Goal: Task Accomplishment & Management: Manage account settings

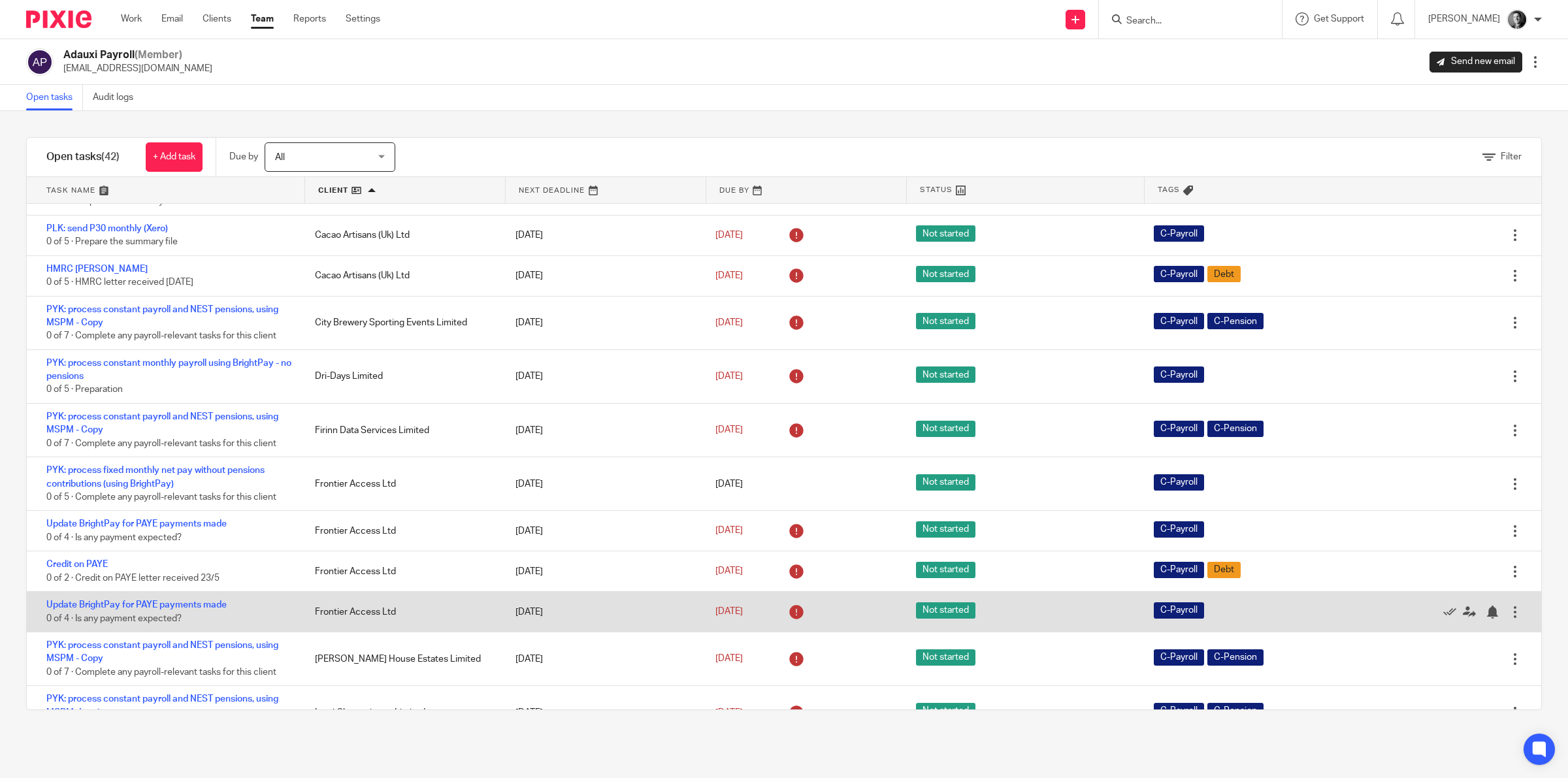
scroll to position [245, 0]
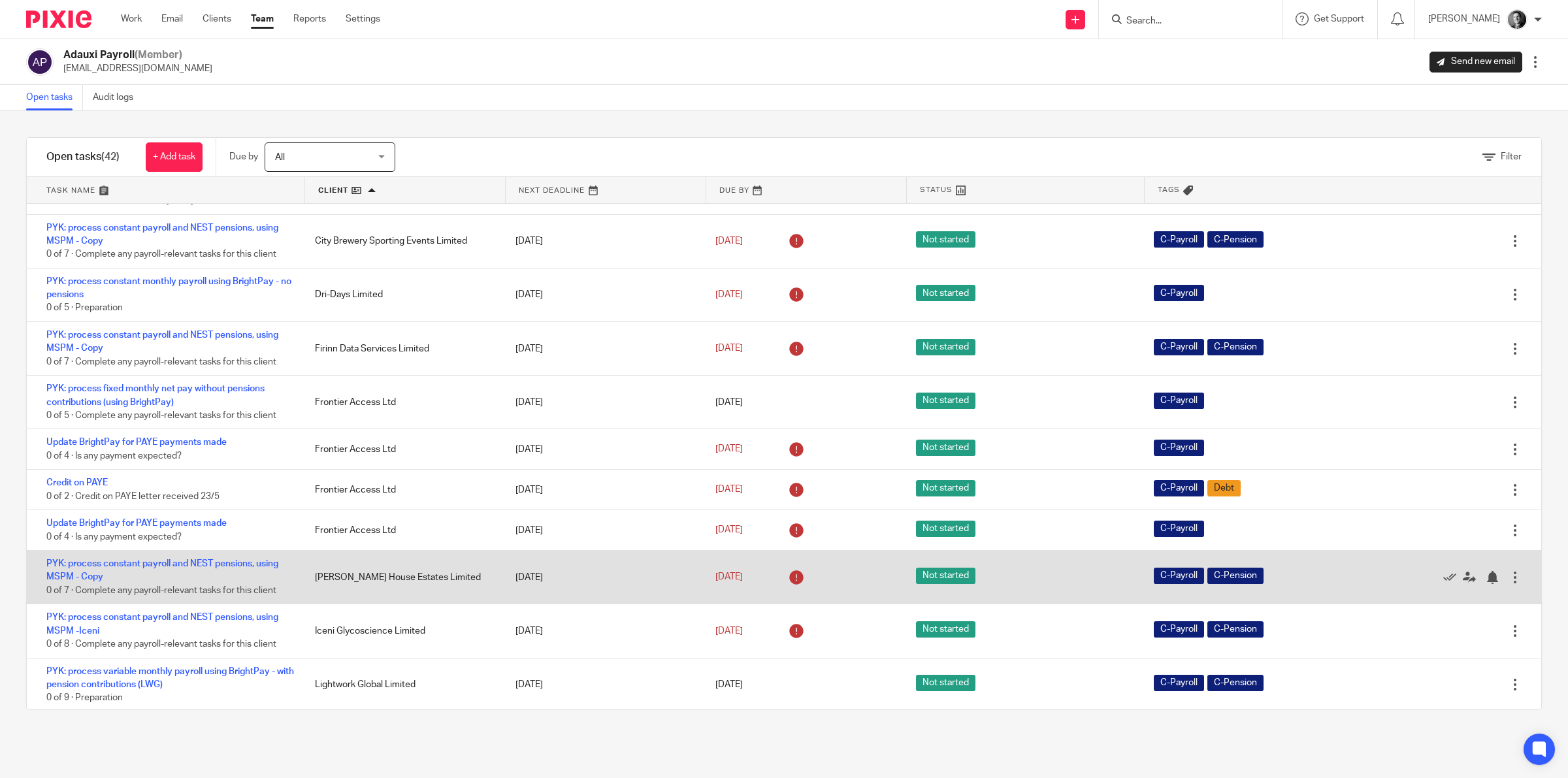
click at [1443, 572] on icon at bounding box center [1449, 578] width 13 height 13
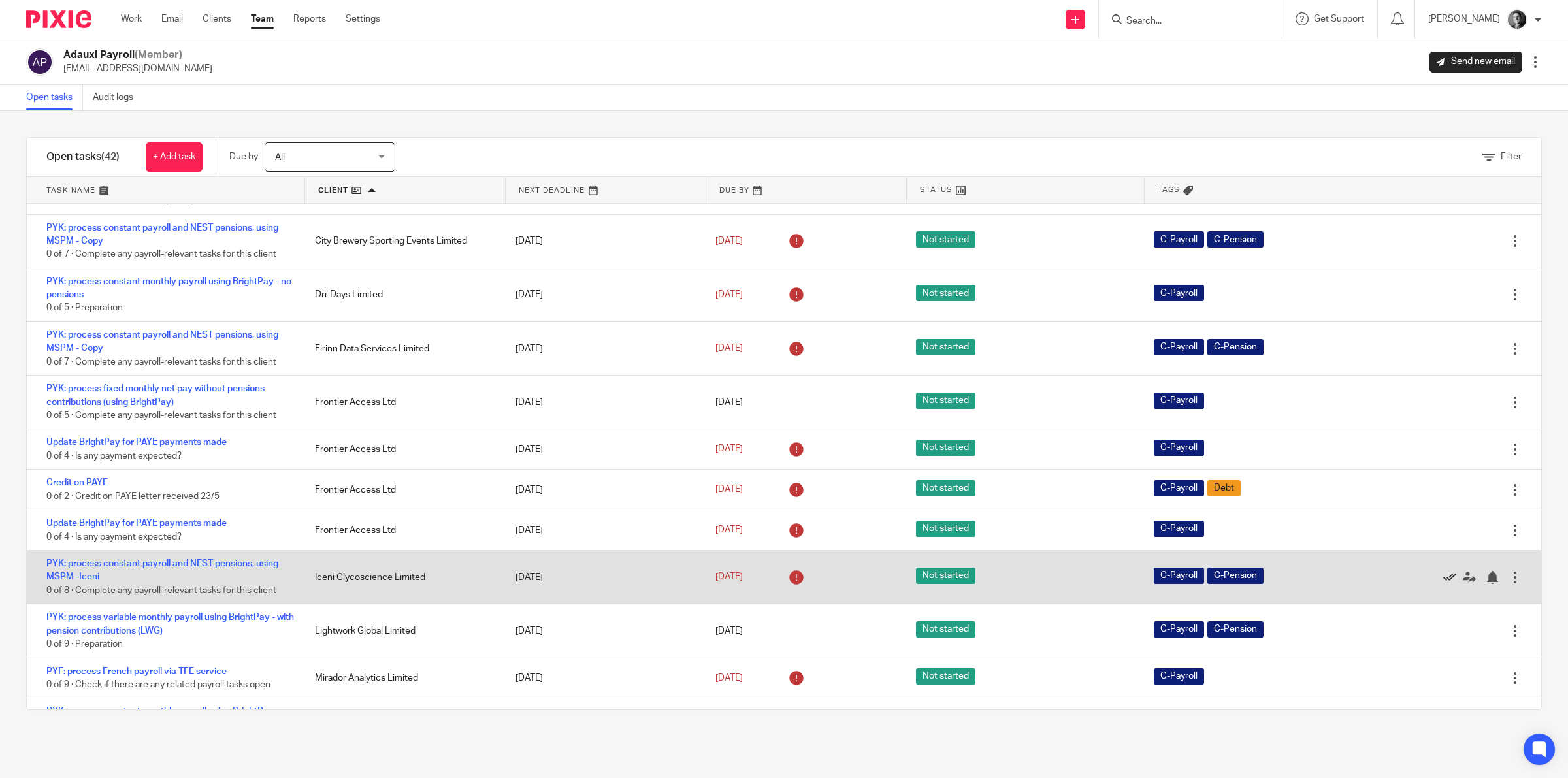
click at [1443, 575] on icon at bounding box center [1449, 578] width 13 height 13
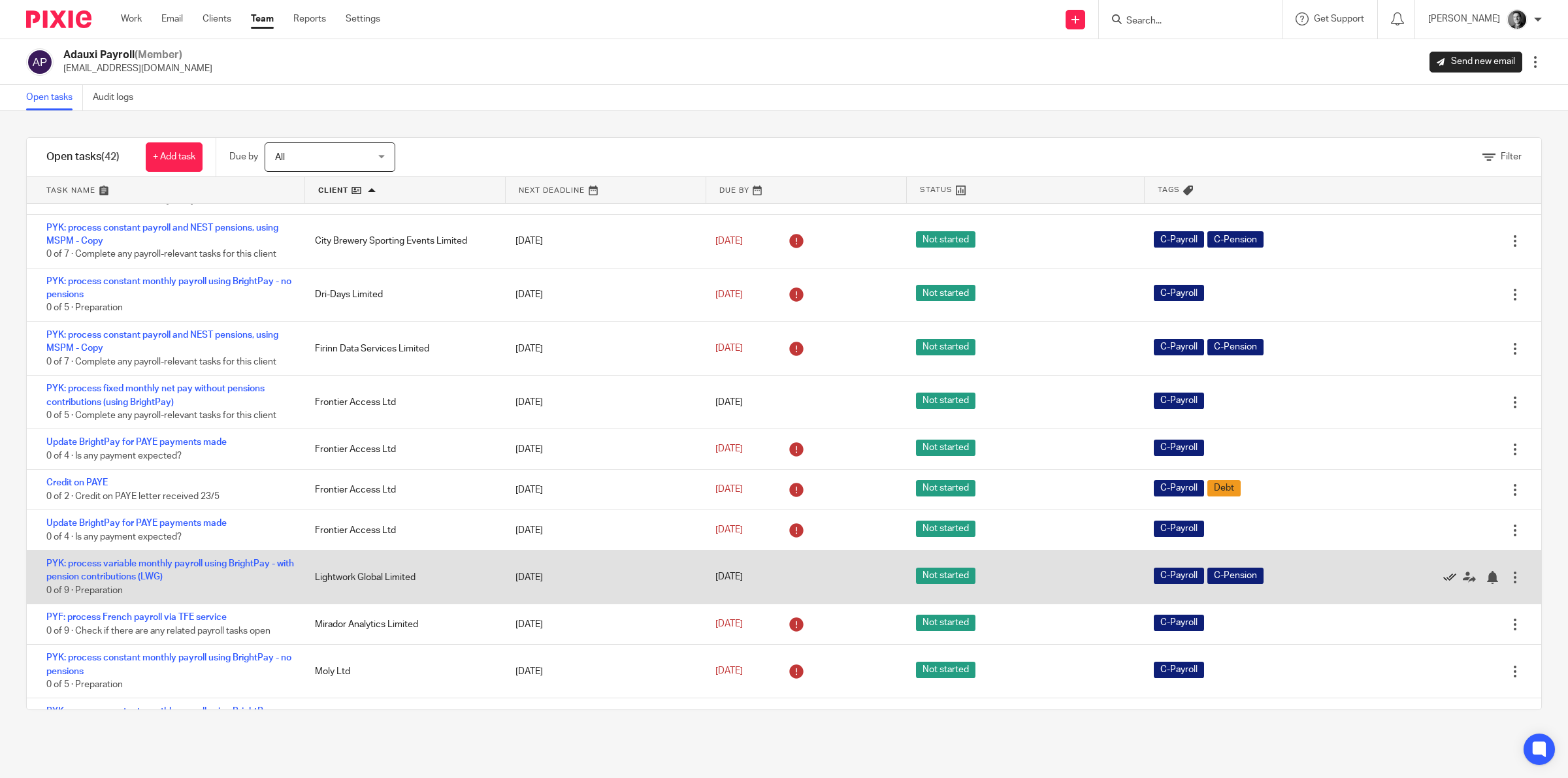
click at [1443, 579] on icon at bounding box center [1449, 578] width 13 height 13
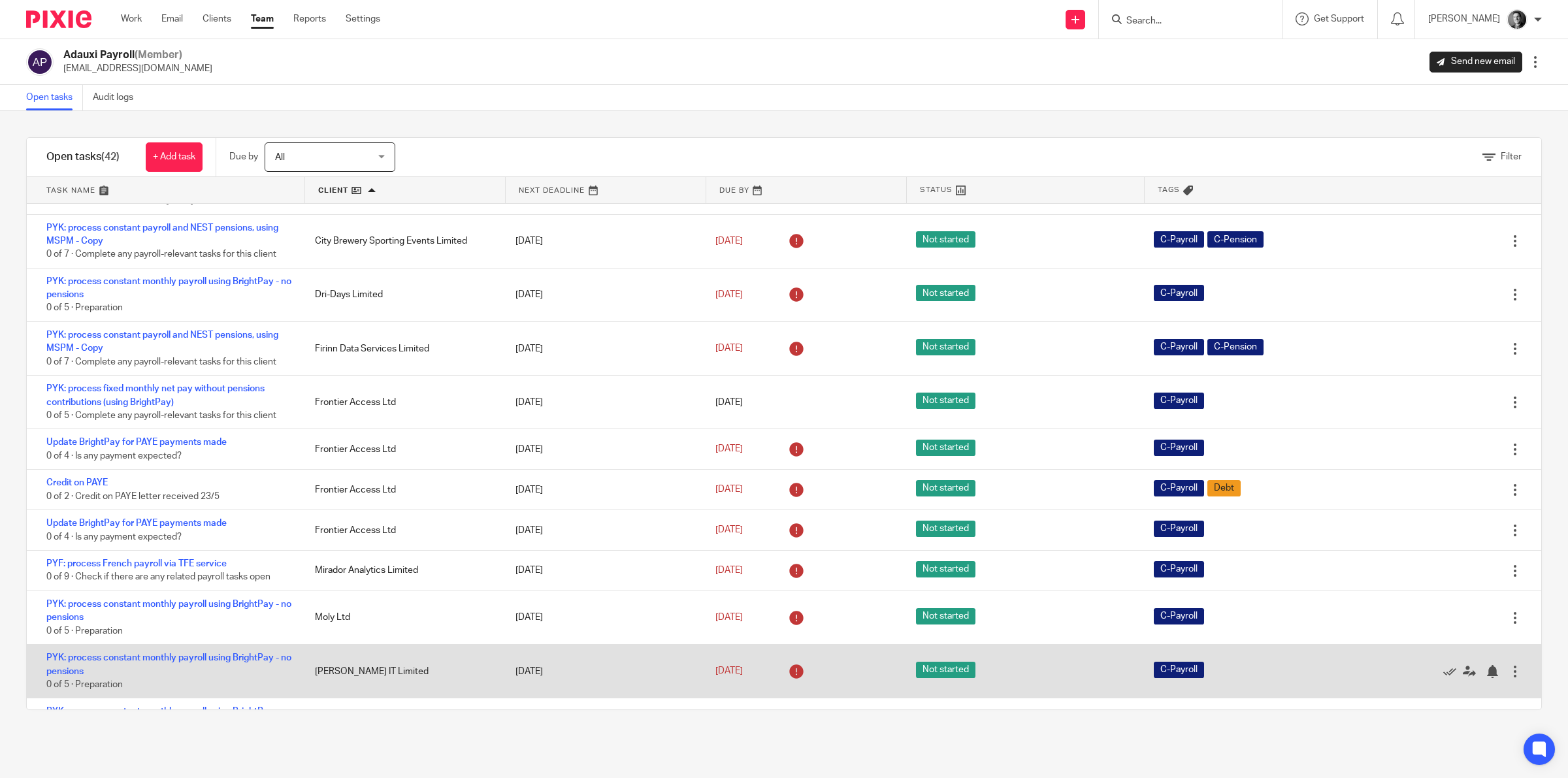
drag, startPoint x: 1412, startPoint y: 670, endPoint x: 1425, endPoint y: 658, distance: 17.7
click at [1443, 670] on icon at bounding box center [1449, 672] width 13 height 13
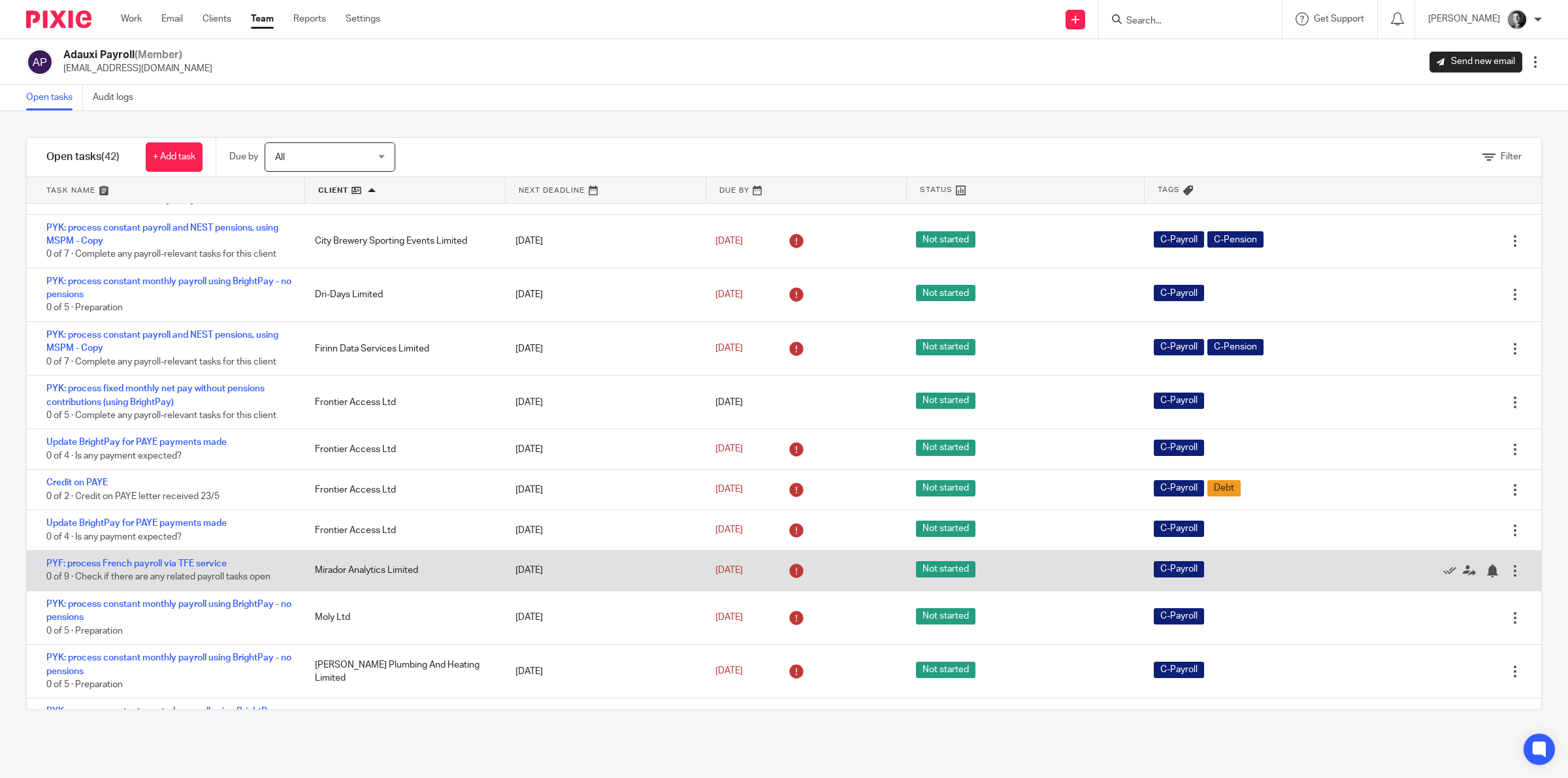
scroll to position [408, 0]
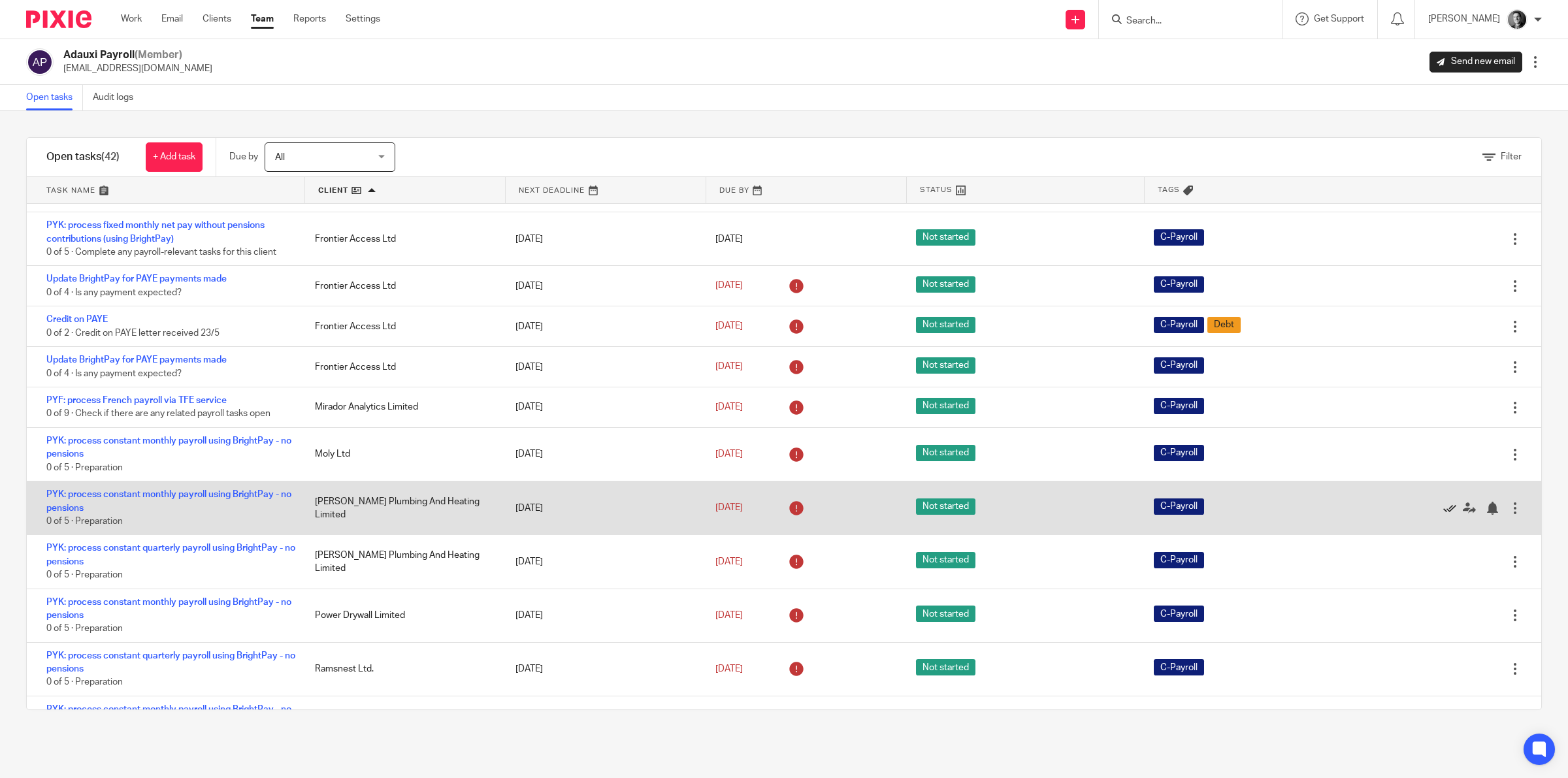
click at [1443, 504] on icon at bounding box center [1449, 508] width 13 height 13
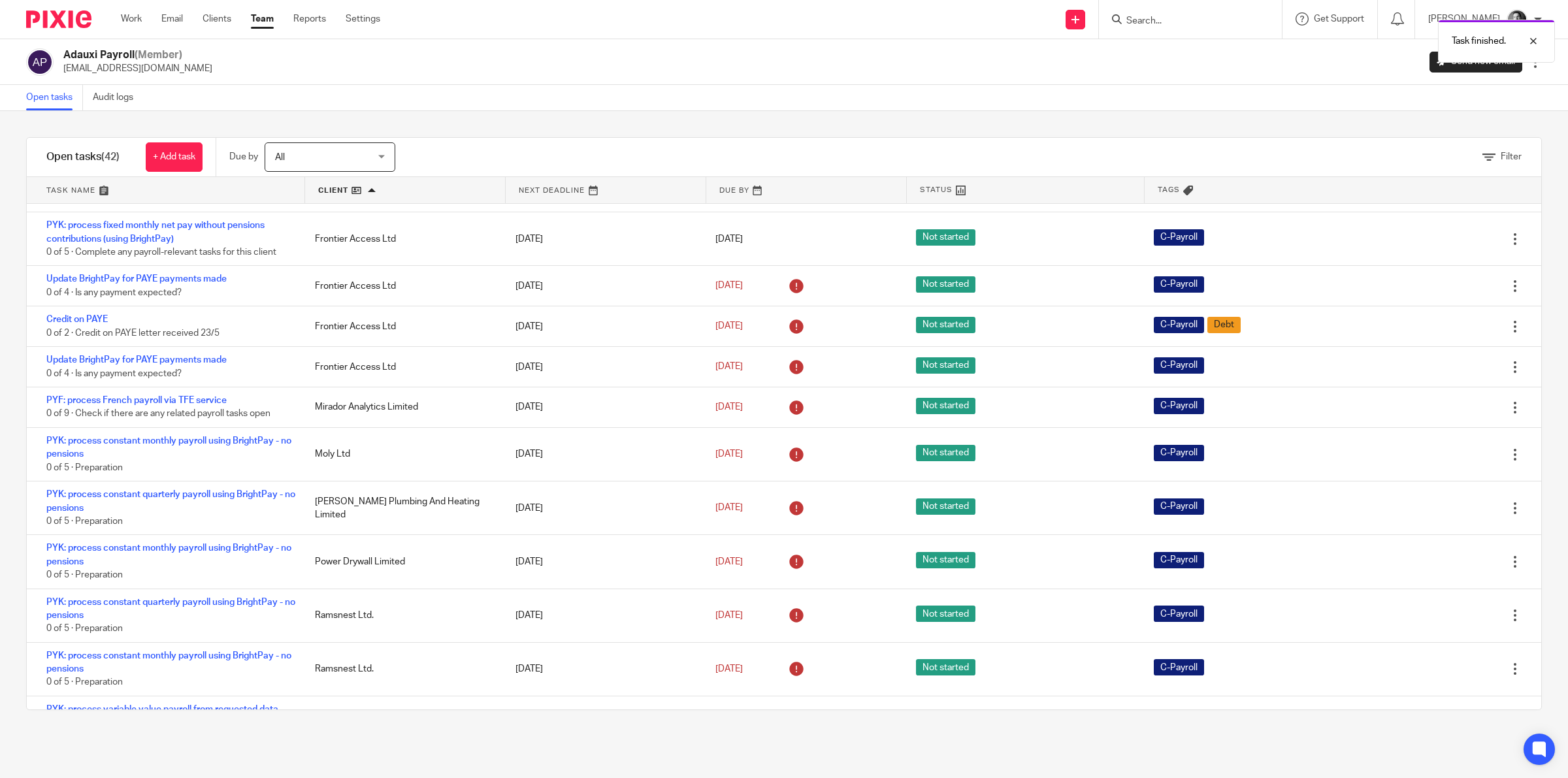
click at [1443, 504] on icon at bounding box center [1449, 508] width 13 height 13
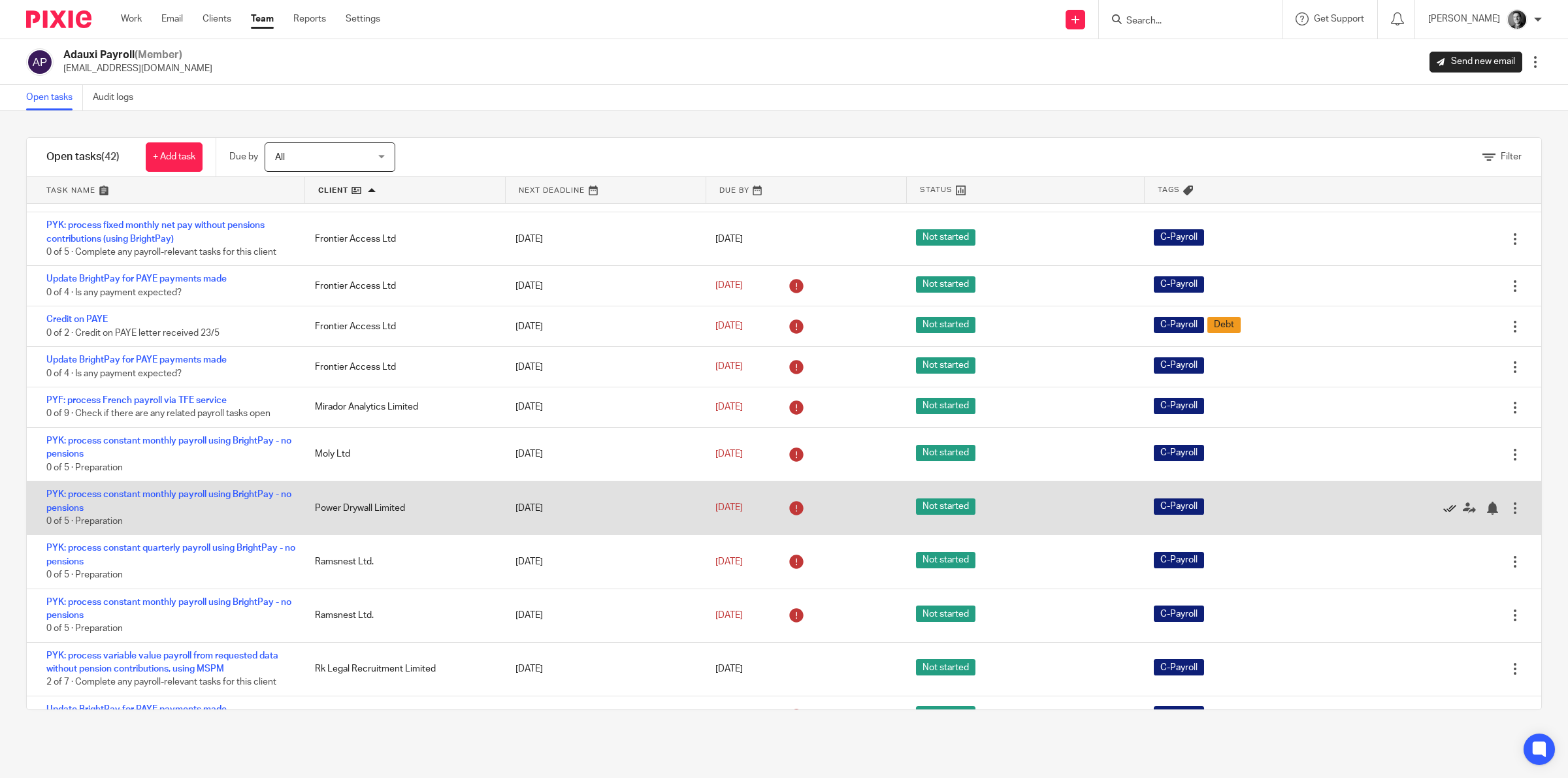
click at [1443, 508] on icon at bounding box center [1449, 508] width 13 height 13
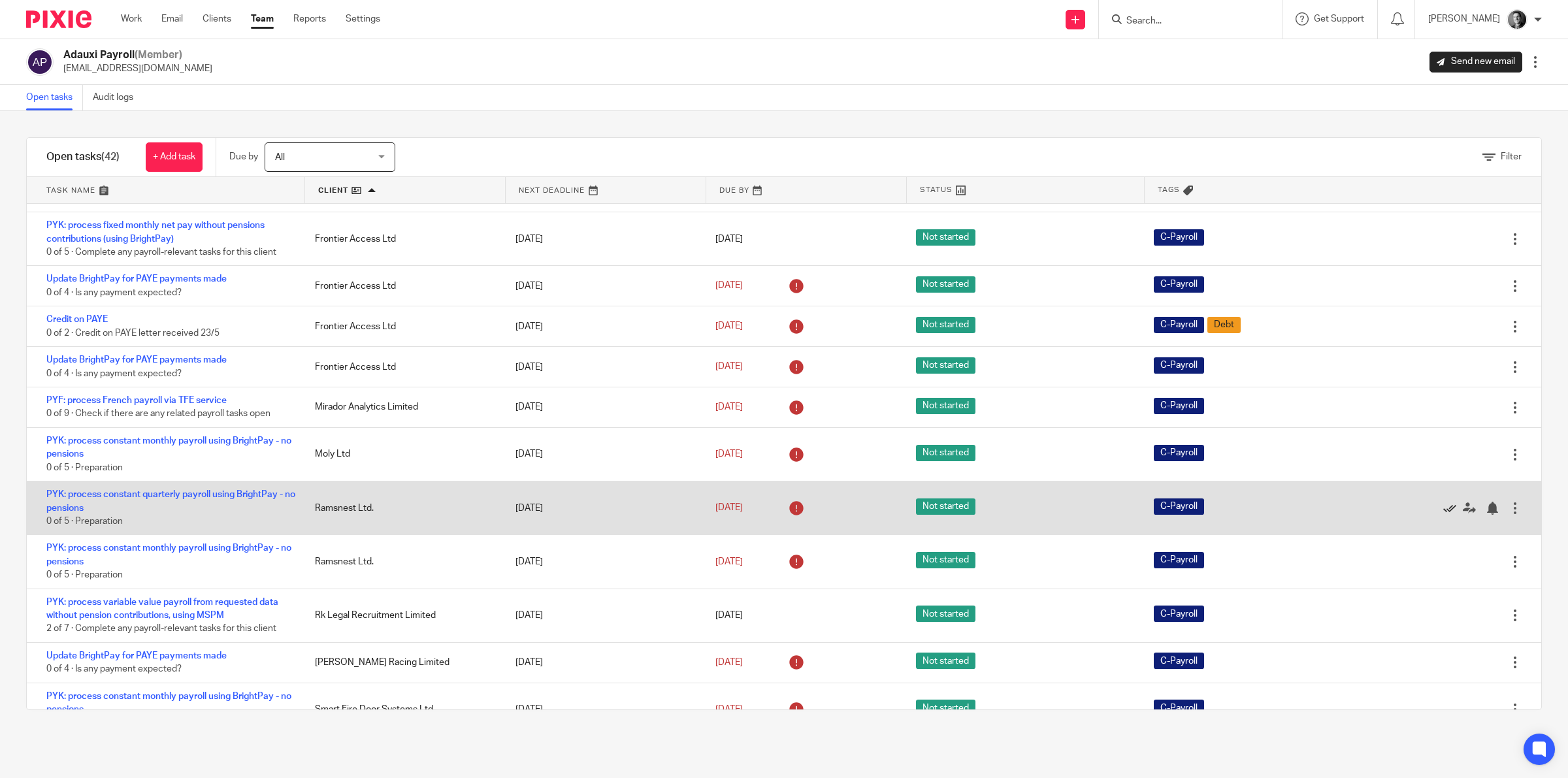
click at [1443, 504] on icon at bounding box center [1449, 508] width 13 height 13
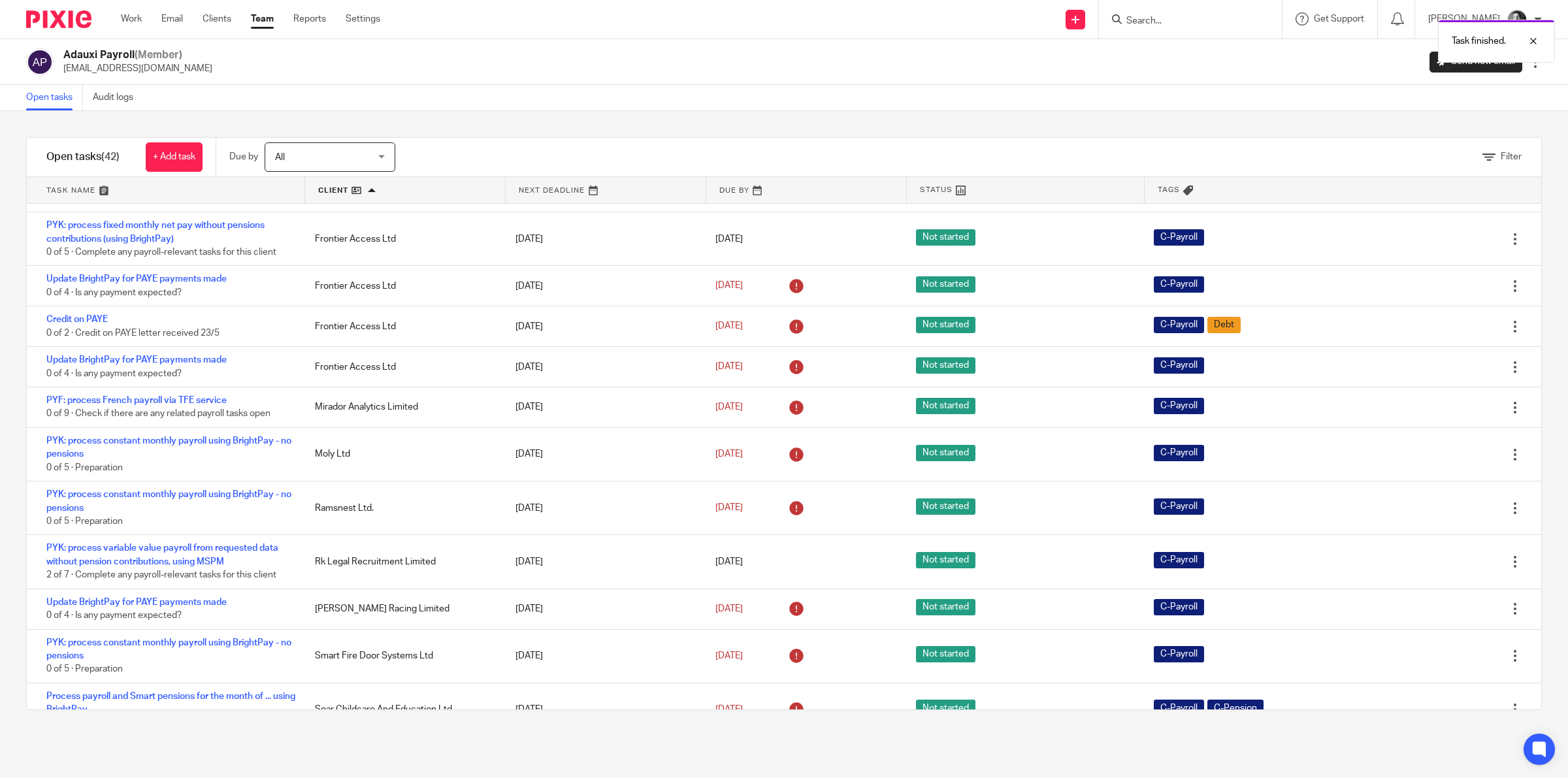
click at [1443, 505] on icon at bounding box center [1449, 508] width 13 height 13
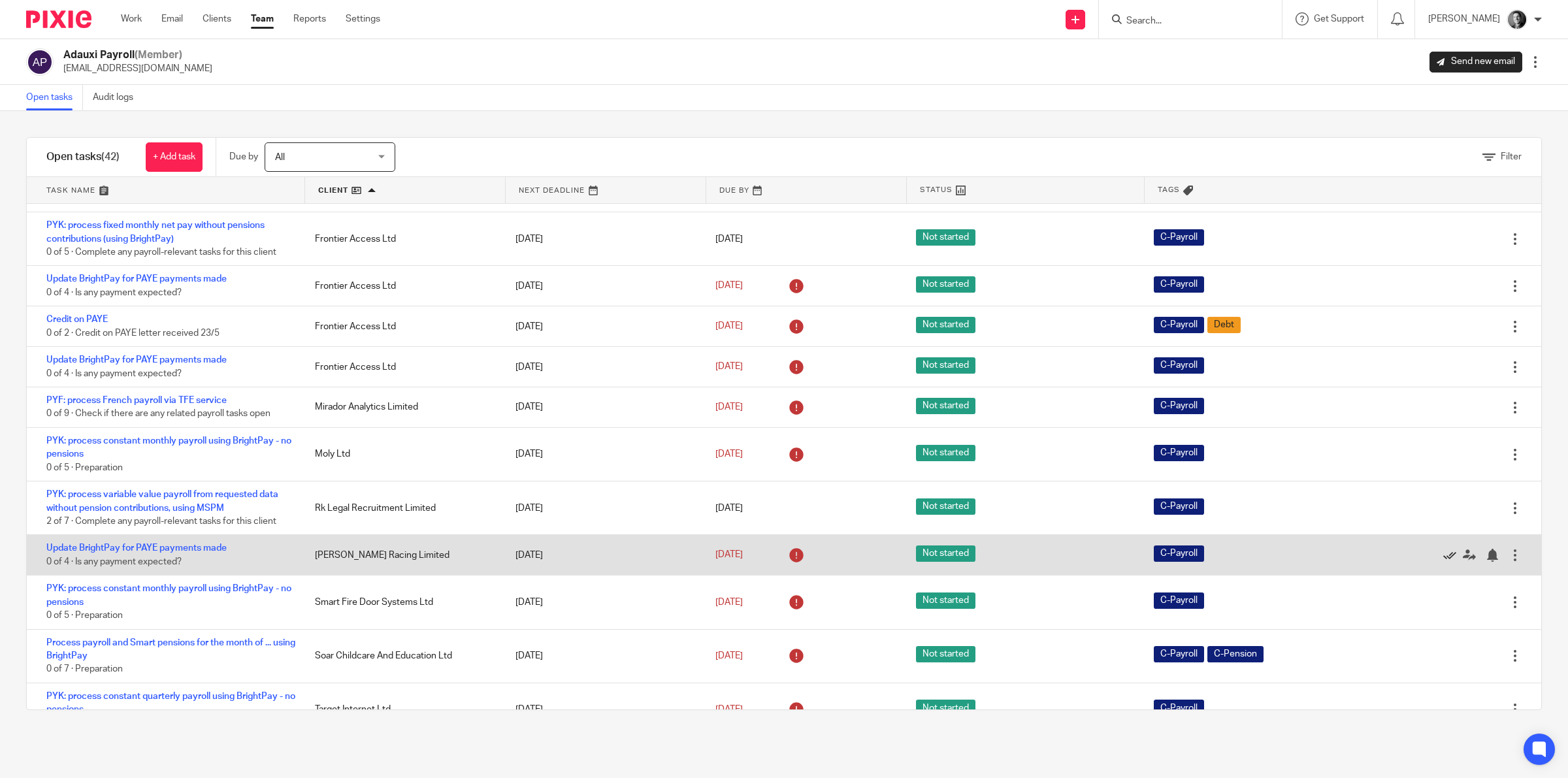
click at [1443, 558] on icon at bounding box center [1449, 555] width 13 height 13
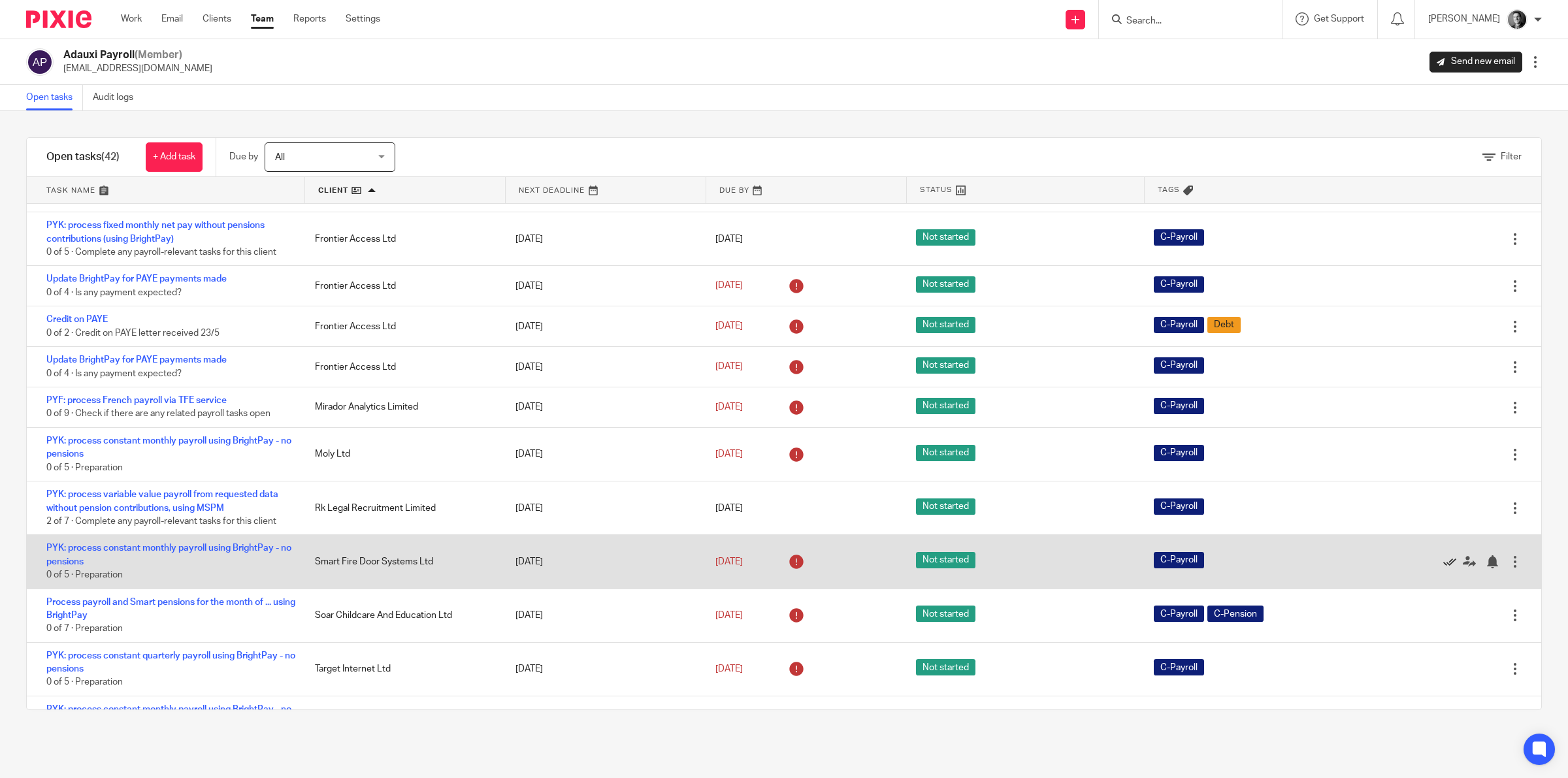
drag, startPoint x: 1407, startPoint y: 556, endPoint x: 1422, endPoint y: 556, distance: 15.0
click at [1443, 556] on icon at bounding box center [1449, 561] width 13 height 13
click at [1443, 557] on icon at bounding box center [1449, 561] width 13 height 13
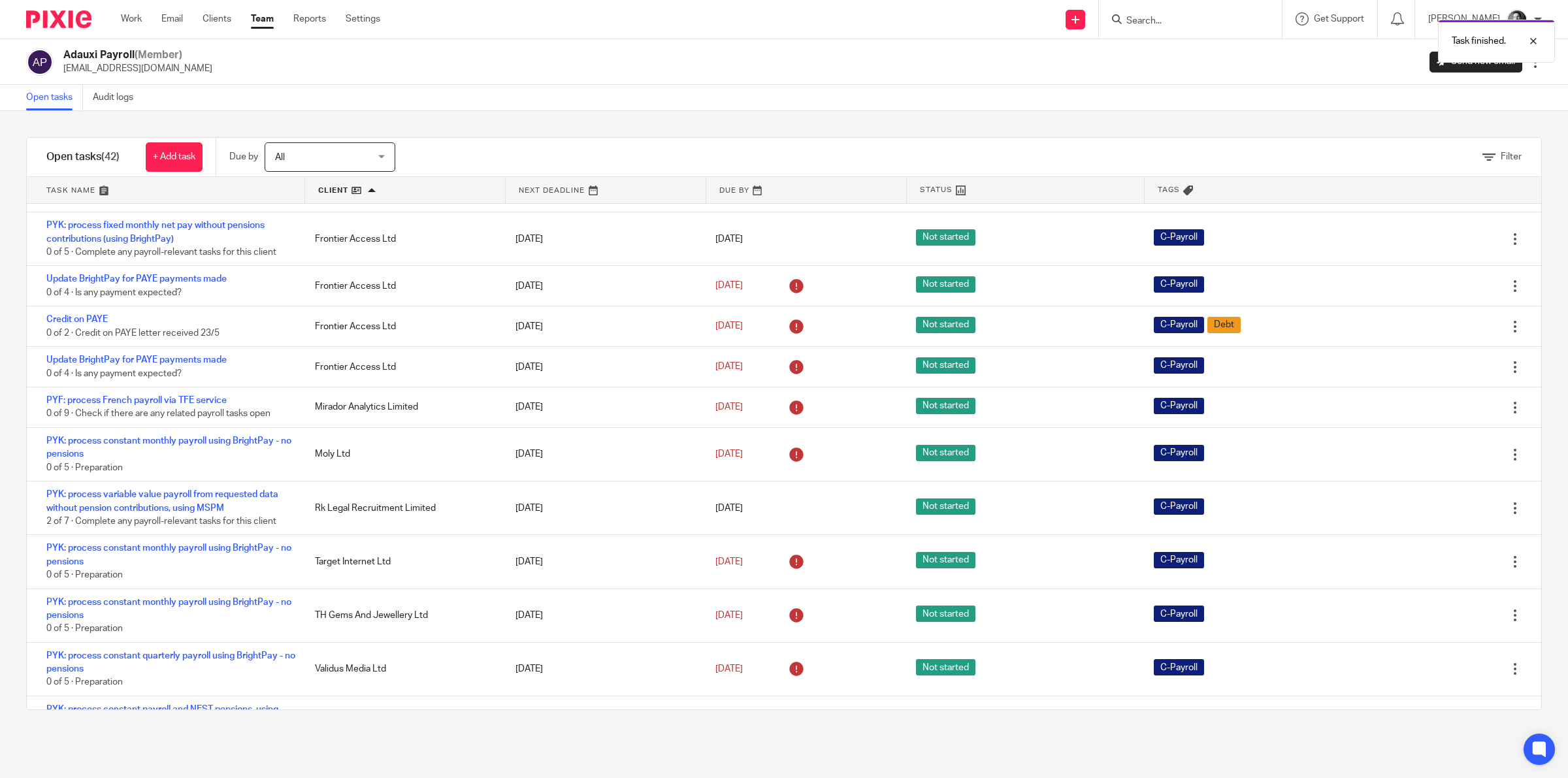
click at [1443, 557] on icon at bounding box center [1449, 561] width 13 height 13
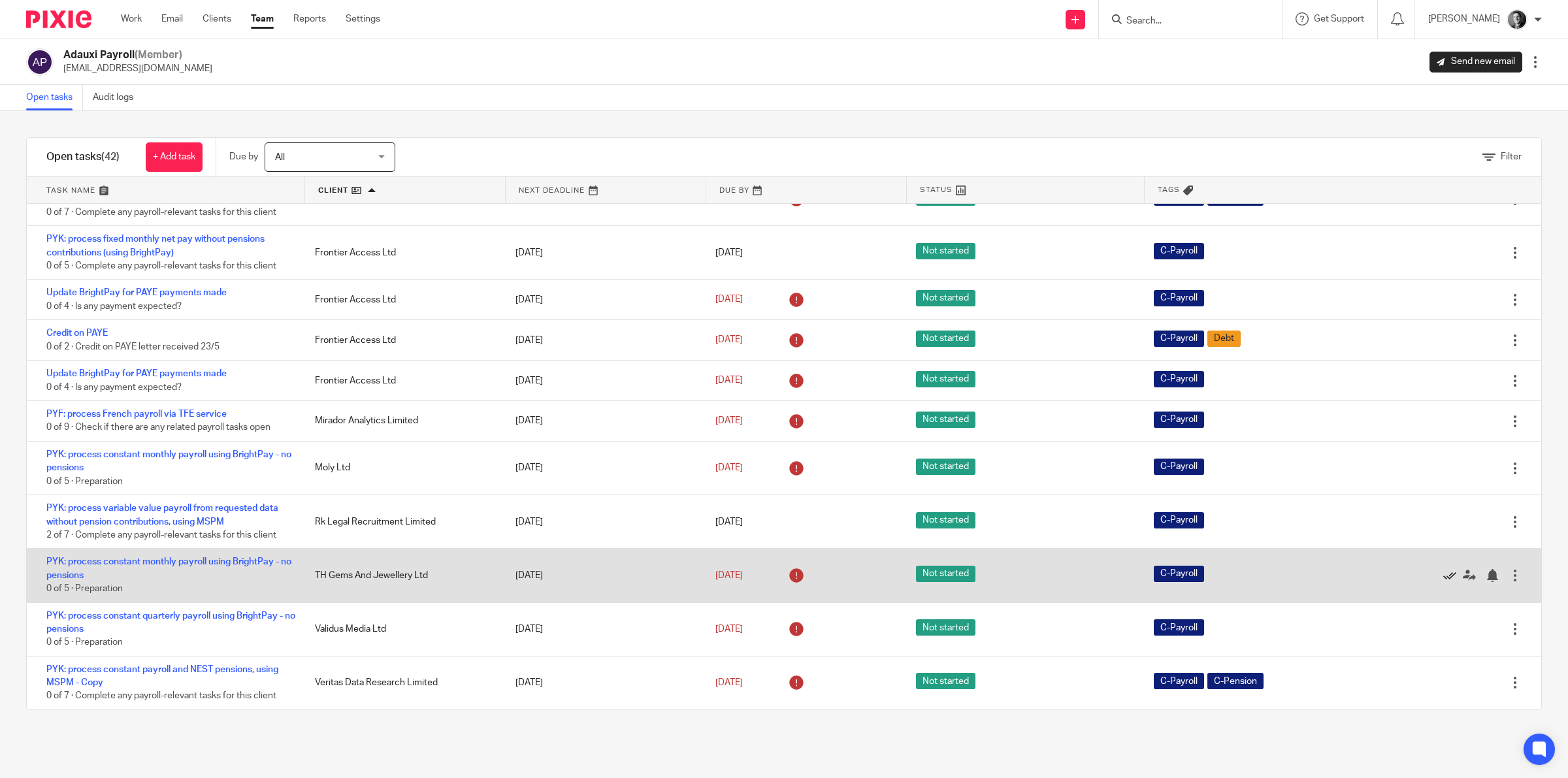
click at [1443, 575] on icon at bounding box center [1449, 575] width 13 height 13
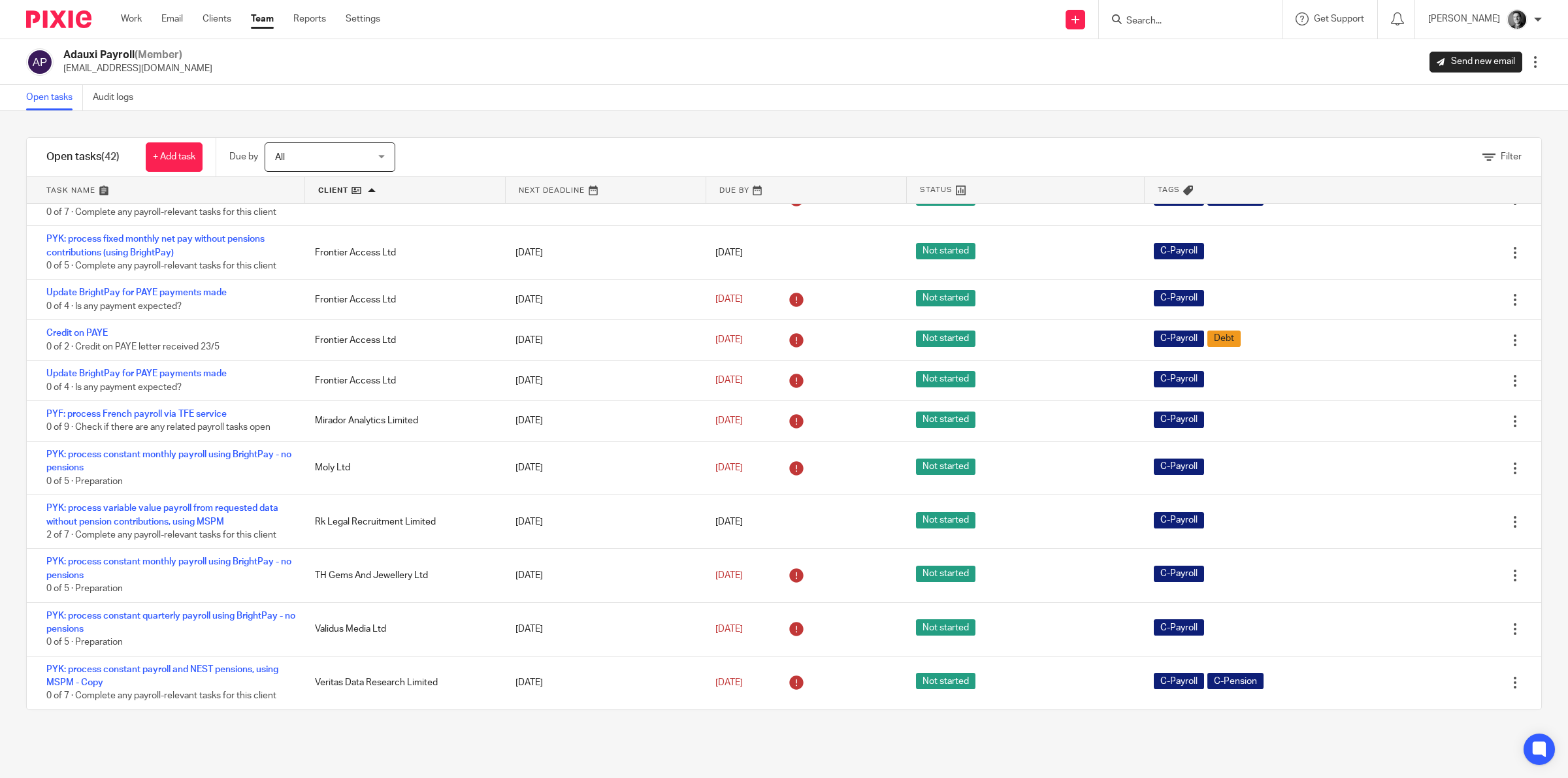
scroll to position [341, 0]
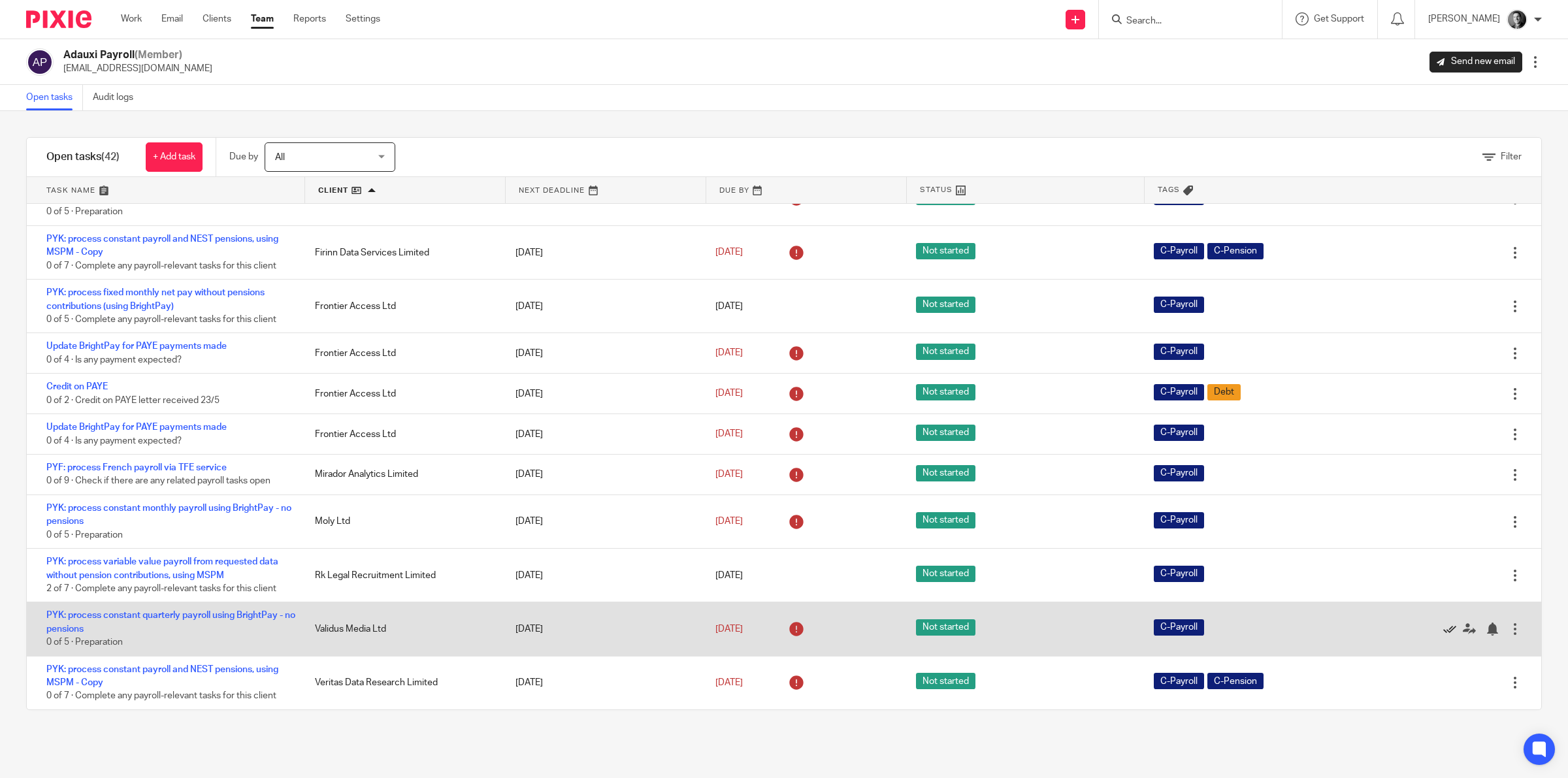
click at [1443, 624] on icon at bounding box center [1449, 629] width 13 height 13
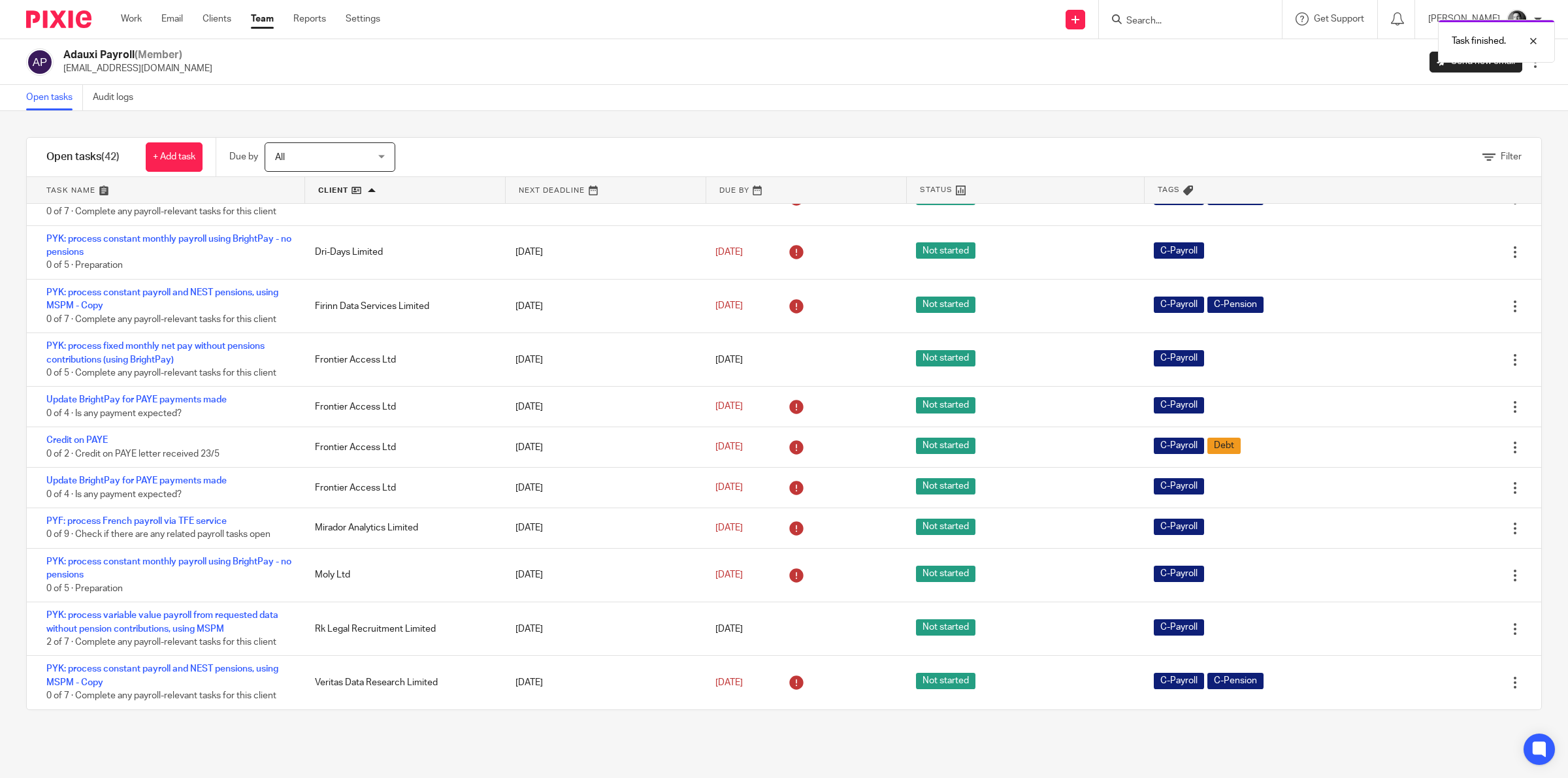
scroll to position [288, 0]
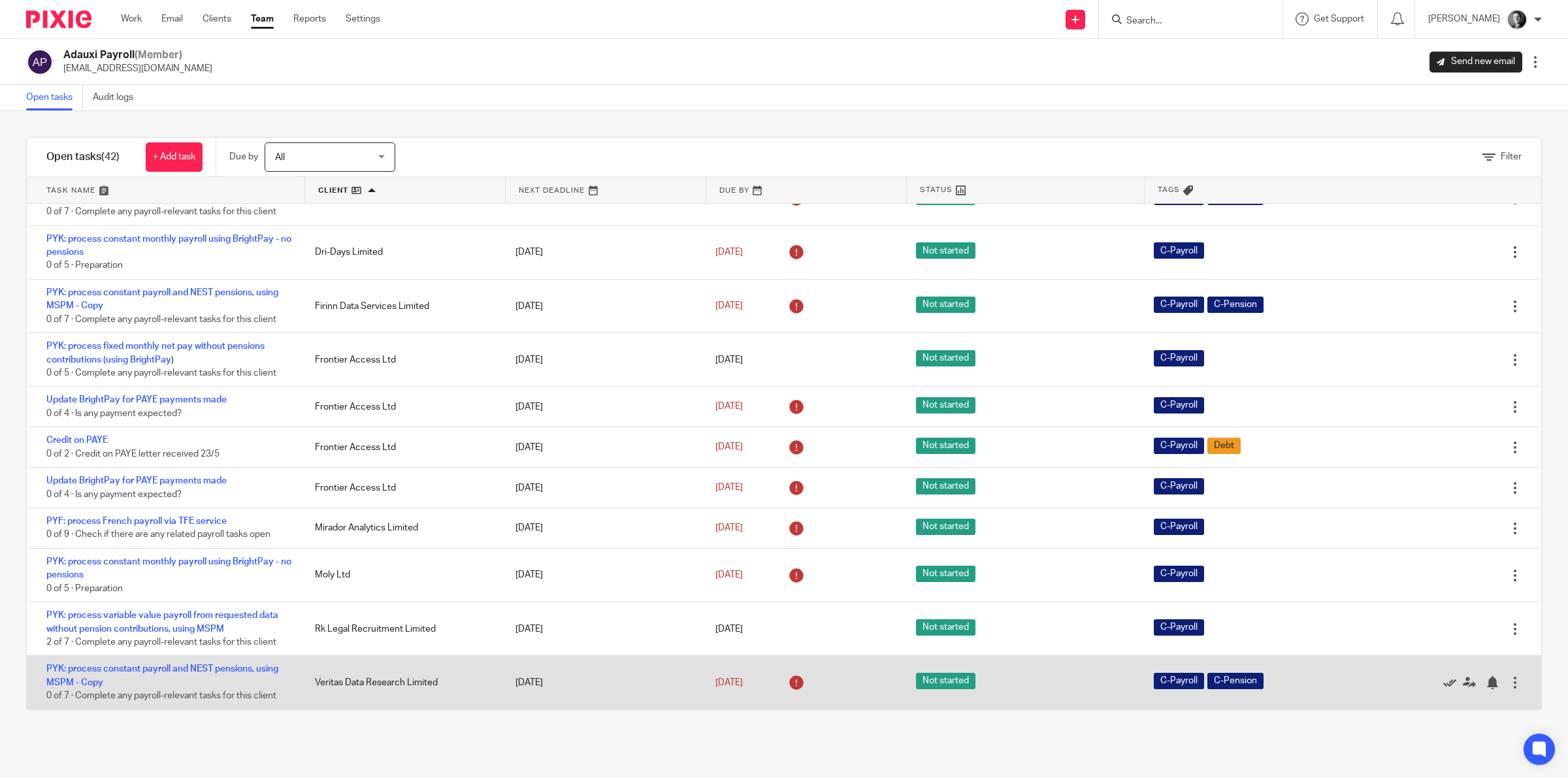
click at [1443, 682] on icon at bounding box center [1449, 683] width 13 height 13
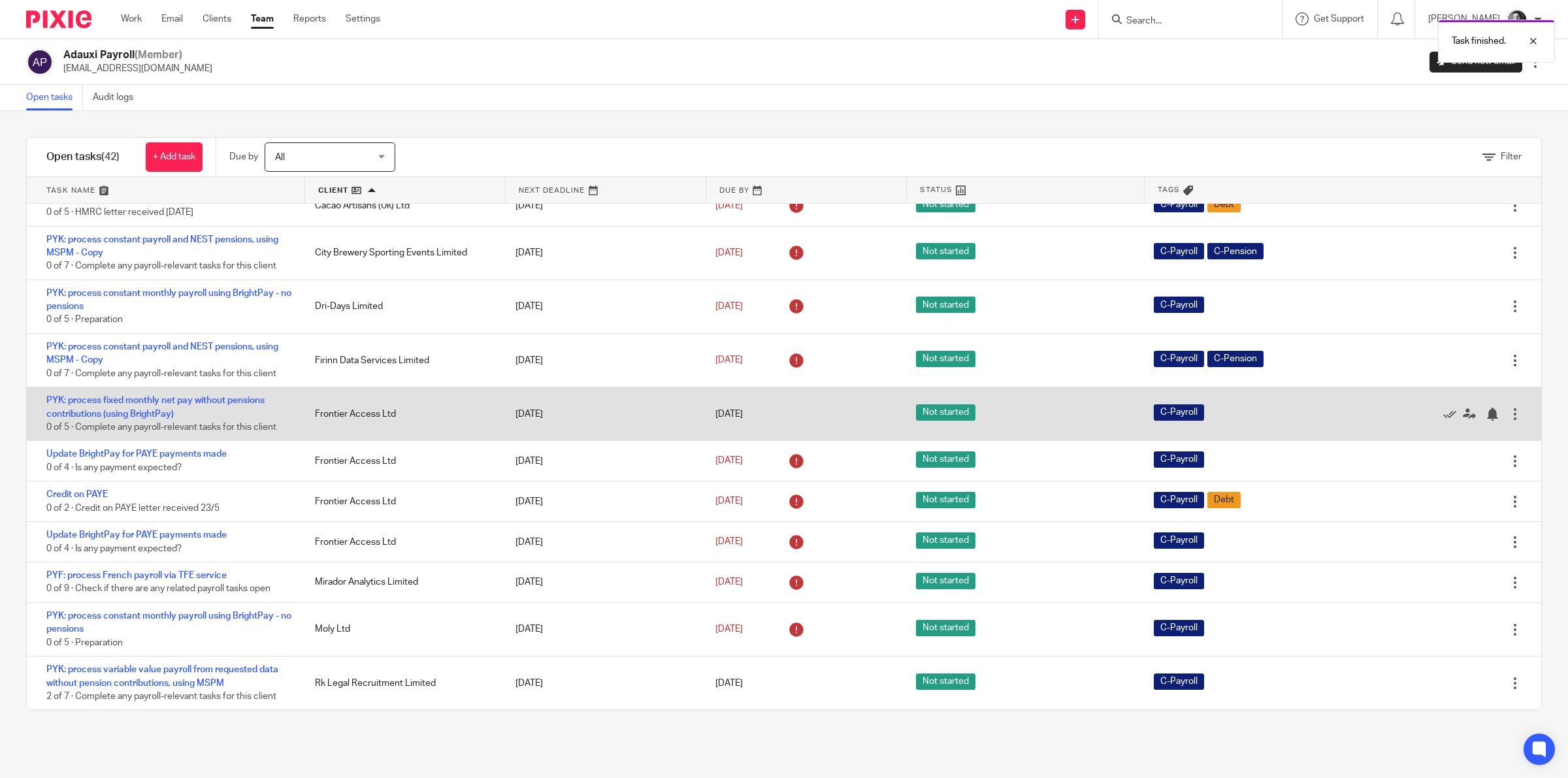
scroll to position [0, 0]
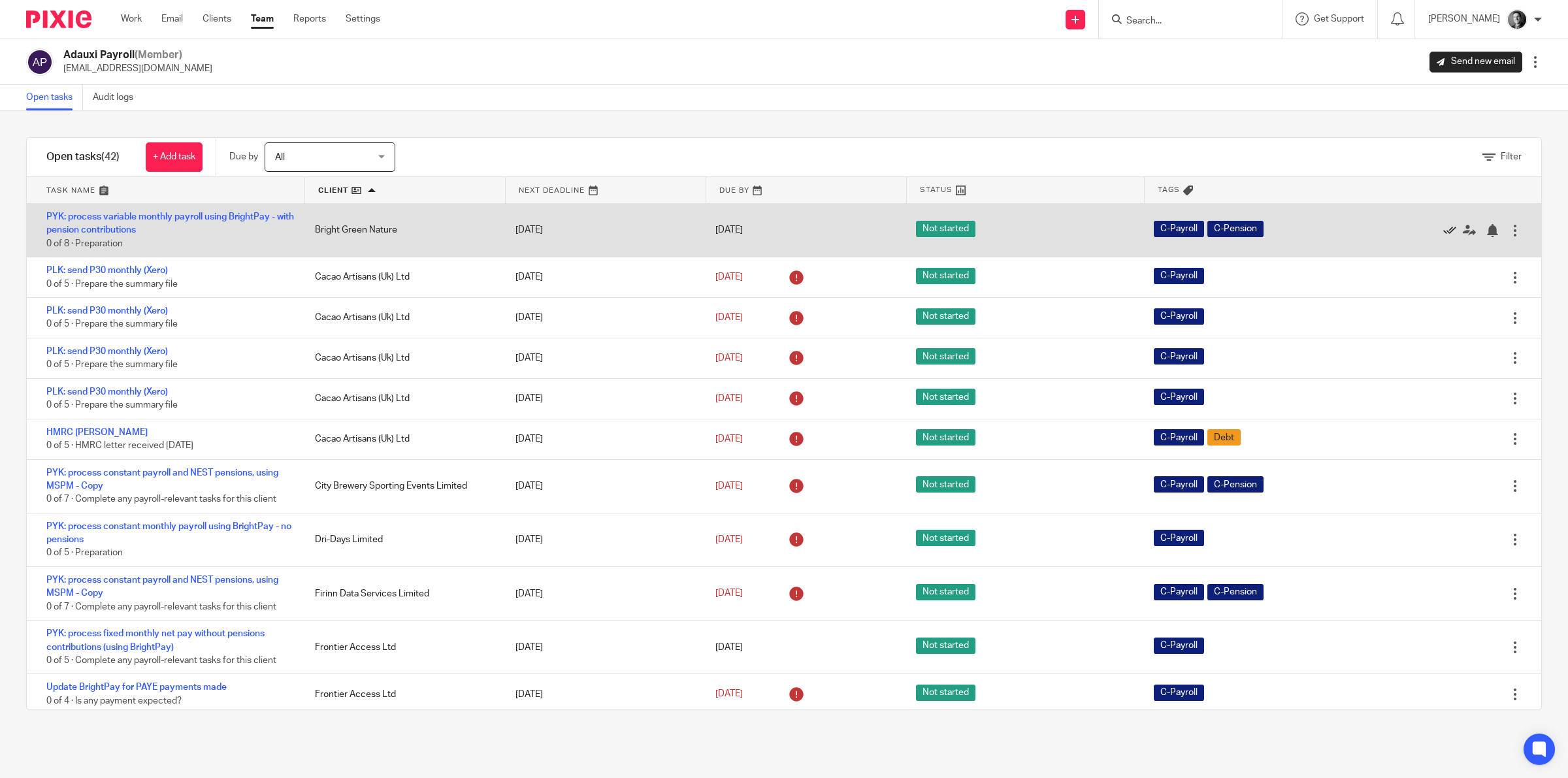
click at [1443, 226] on icon at bounding box center [1449, 231] width 13 height 13
